Goal: Transaction & Acquisition: Purchase product/service

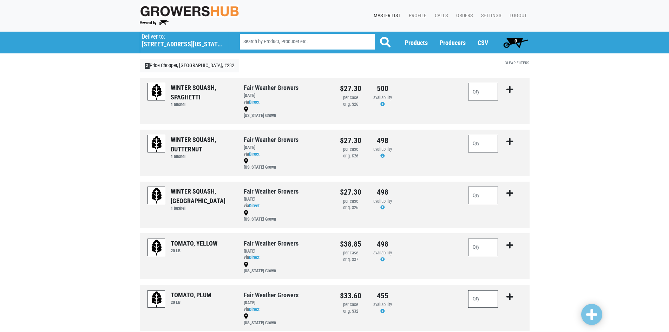
click at [162, 42] on h5 "[STREET_ADDRESS][US_STATE]" at bounding box center [182, 44] width 80 height 8
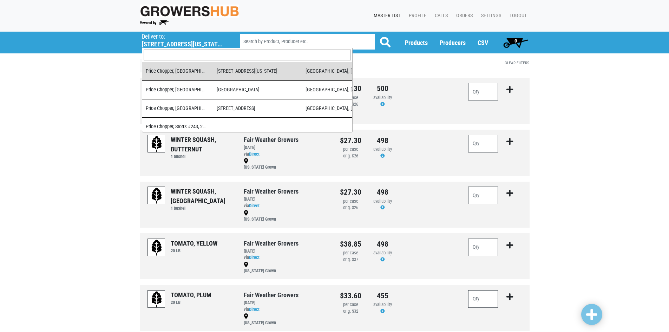
scroll to position [70, 0]
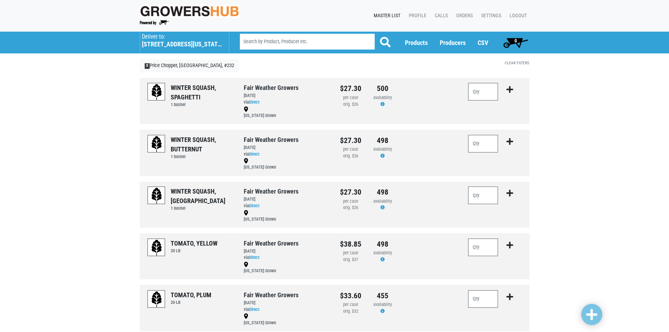
click at [298, 42] on input "search" at bounding box center [307, 42] width 135 height 16
type input "poblano"
click at [374, 34] on button at bounding box center [385, 43] width 22 height 18
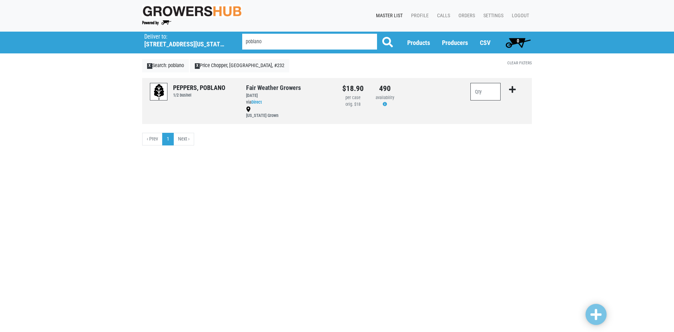
drag, startPoint x: 483, startPoint y: 94, endPoint x: 479, endPoint y: 94, distance: 4.6
click at [479, 94] on input "number" at bounding box center [485, 92] width 30 height 18
type input "2"
click at [513, 93] on icon "submit" at bounding box center [512, 90] width 7 height 8
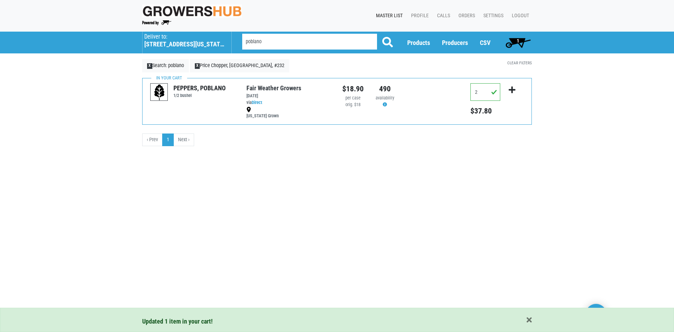
drag, startPoint x: 301, startPoint y: 39, endPoint x: 164, endPoint y: 41, distance: 137.3
click at [164, 41] on div "Deliver To Market 32 , #248 (140 Main St, Oxford, CT 06478, USA) Market 32, Tor…" at bounding box center [337, 43] width 400 height 22
type input "bi color"
click at [377, 34] on button at bounding box center [388, 43] width 22 height 18
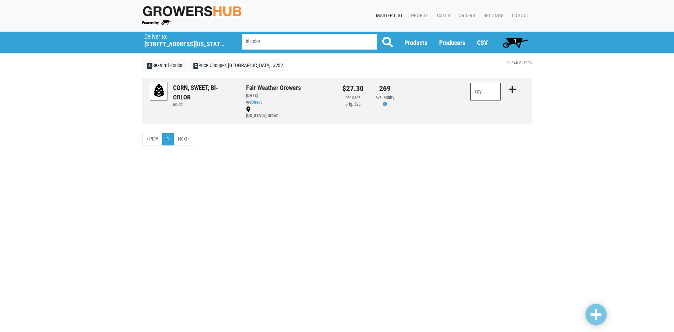
click at [494, 93] on input "number" at bounding box center [485, 92] width 30 height 18
type input "5"
click at [511, 90] on icon "submit" at bounding box center [512, 90] width 7 height 8
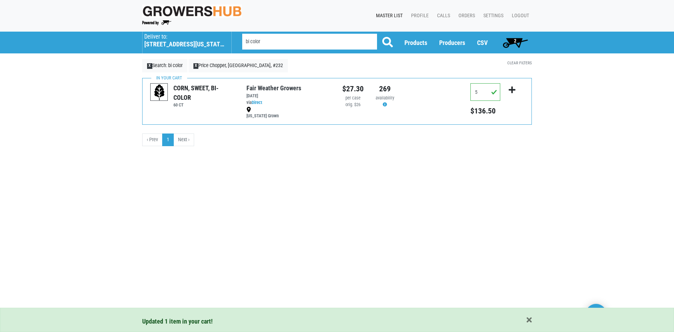
drag, startPoint x: 279, startPoint y: 41, endPoint x: 218, endPoint y: 42, distance: 61.8
click at [218, 42] on div "Deliver To Market 32 , #248 (140 Main St, Oxford, CT 06478, USA) Market 32, Tor…" at bounding box center [337, 43] width 400 height 22
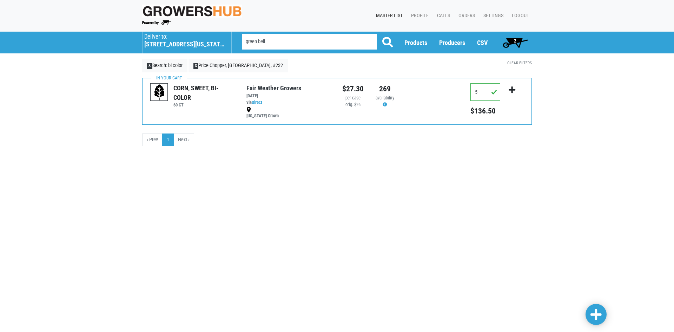
type input "green bell"
click at [377, 34] on button at bounding box center [388, 43] width 22 height 18
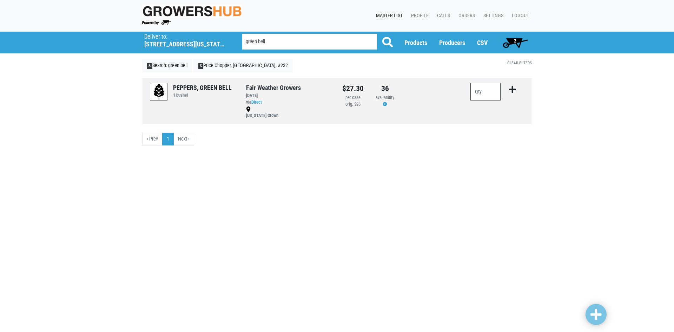
click at [492, 93] on input "number" at bounding box center [485, 92] width 30 height 18
type input "1"
click at [511, 90] on icon "submit" at bounding box center [512, 90] width 7 height 8
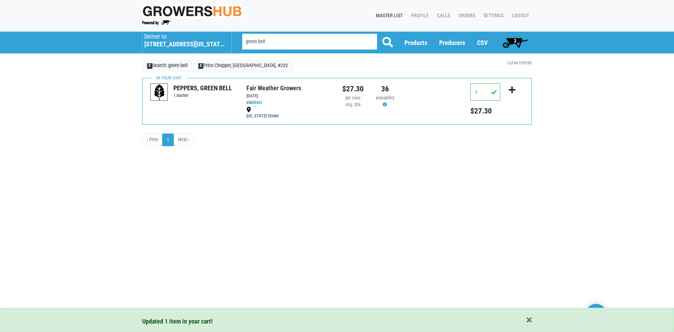
drag, startPoint x: 290, startPoint y: 40, endPoint x: 160, endPoint y: 40, distance: 129.9
click at [160, 40] on div "Deliver To Market 32 , #248 (140 Main St, Oxford, CT 06478, USA) Market 32, Tor…" at bounding box center [337, 43] width 400 height 22
type input "cucumber"
click at [377, 34] on button at bounding box center [388, 43] width 22 height 18
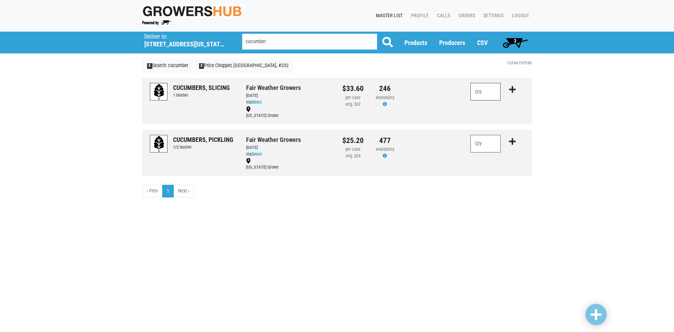
click at [488, 92] on input "number" at bounding box center [485, 92] width 30 height 18
type input "1"
click at [516, 88] on button "submit" at bounding box center [512, 94] width 17 height 22
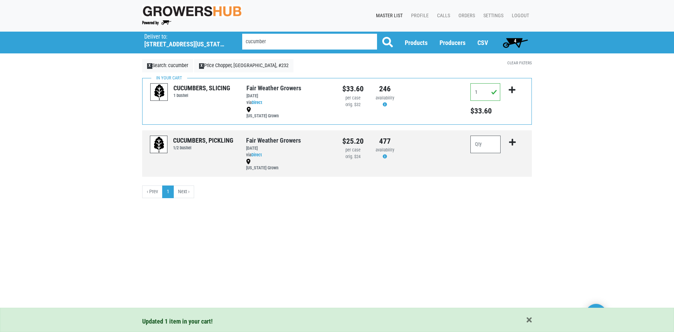
click at [515, 40] on span "4" at bounding box center [515, 41] width 2 height 6
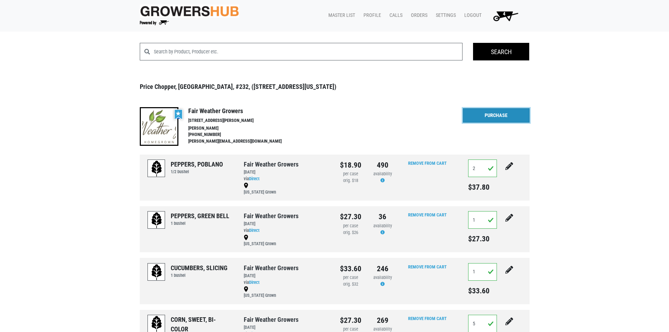
click at [500, 114] on link "Purchase" at bounding box center [496, 115] width 67 height 15
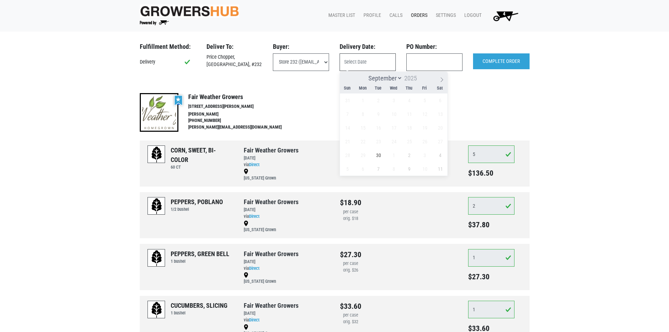
click at [358, 54] on input "text" at bounding box center [368, 62] width 56 height 18
click at [380, 156] on span "30" at bounding box center [378, 155] width 14 height 14
type input "[DATE]"
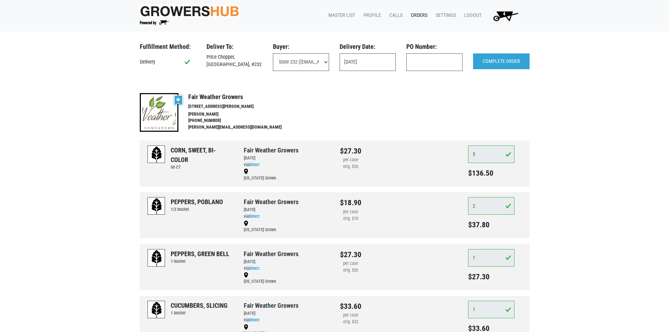
click at [425, 102] on div at bounding box center [421, 112] width 83 height 39
click at [498, 60] on input "COMPLETE ORDER" at bounding box center [501, 61] width 57 height 16
